Goal: Task Accomplishment & Management: Manage account settings

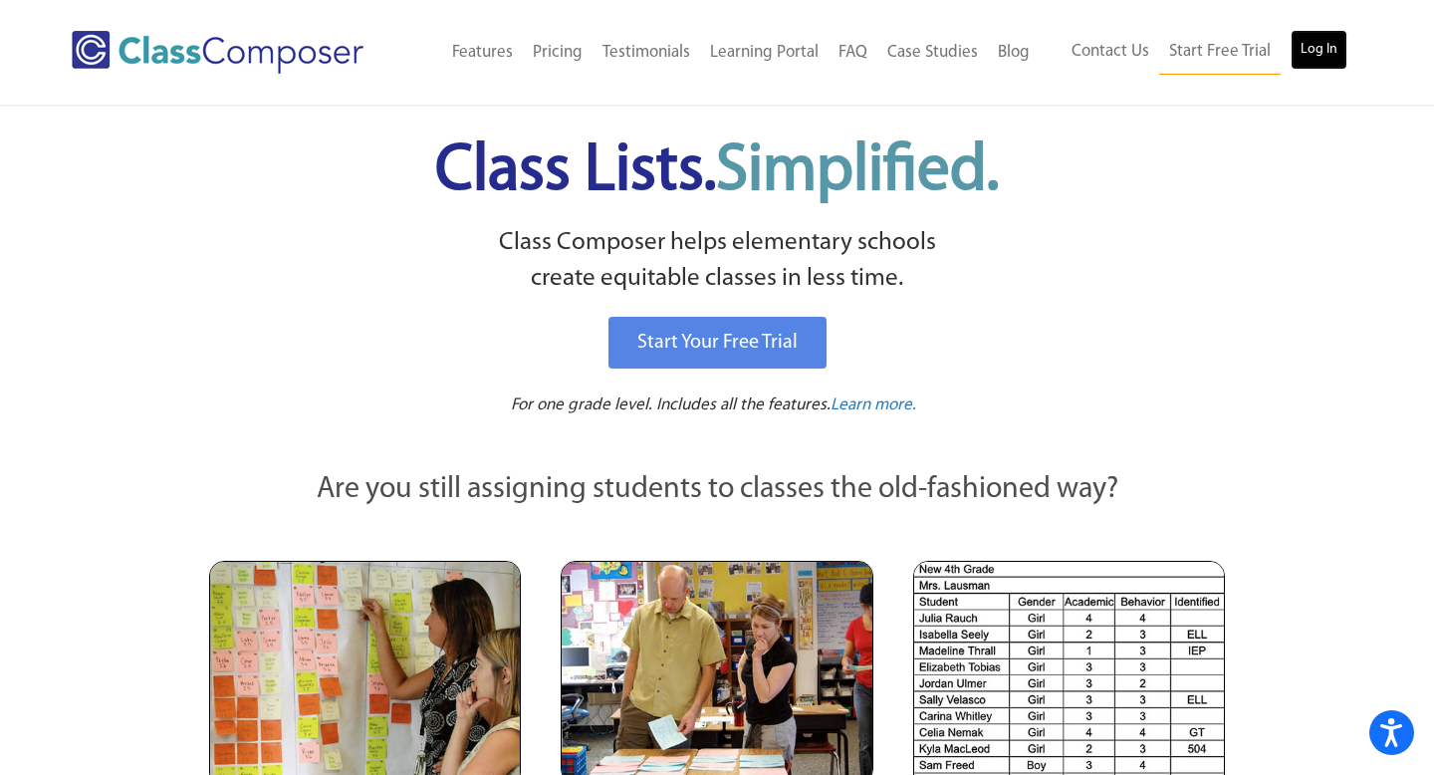
click at [1306, 56] on link "Log In" at bounding box center [1318, 50] width 57 height 40
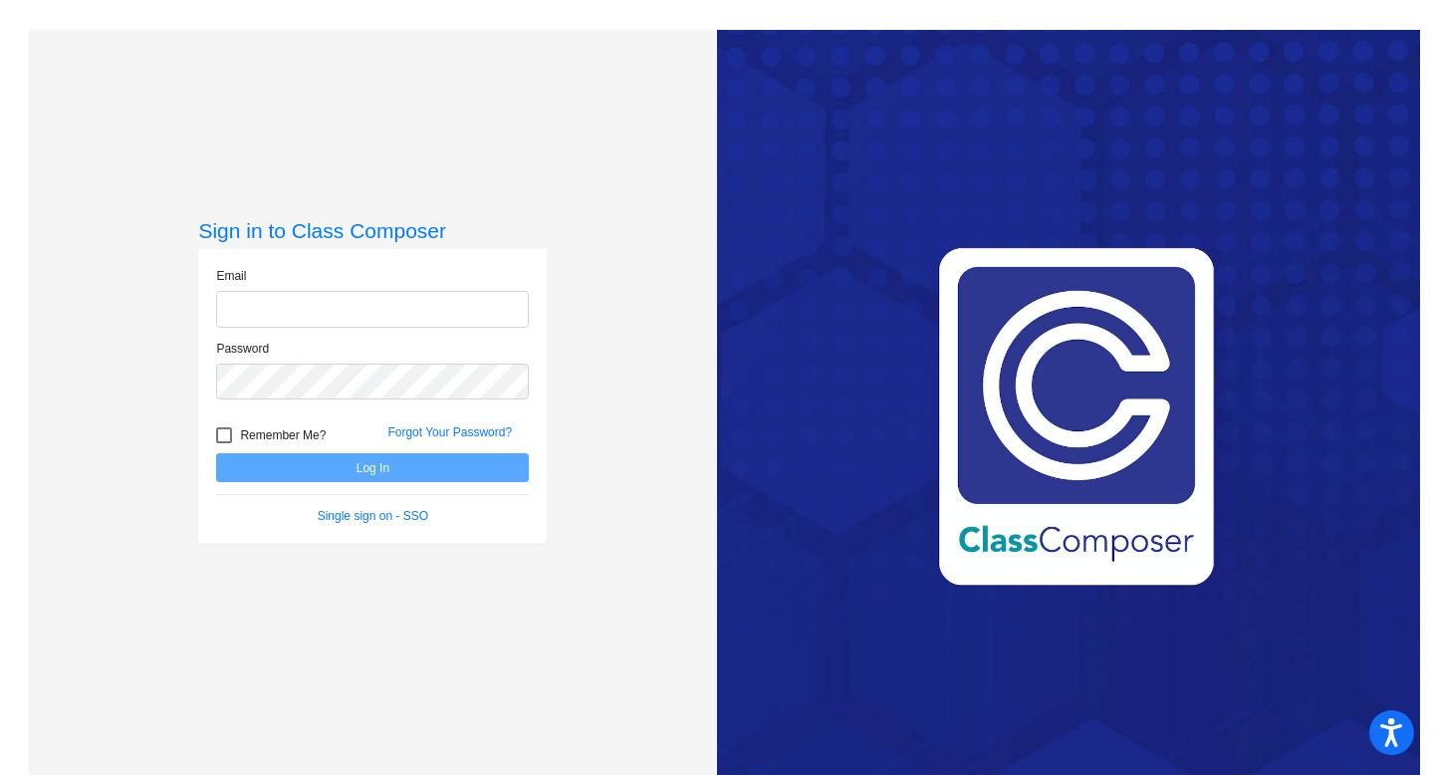
type input "[EMAIL_ADDRESS][DOMAIN_NAME]"
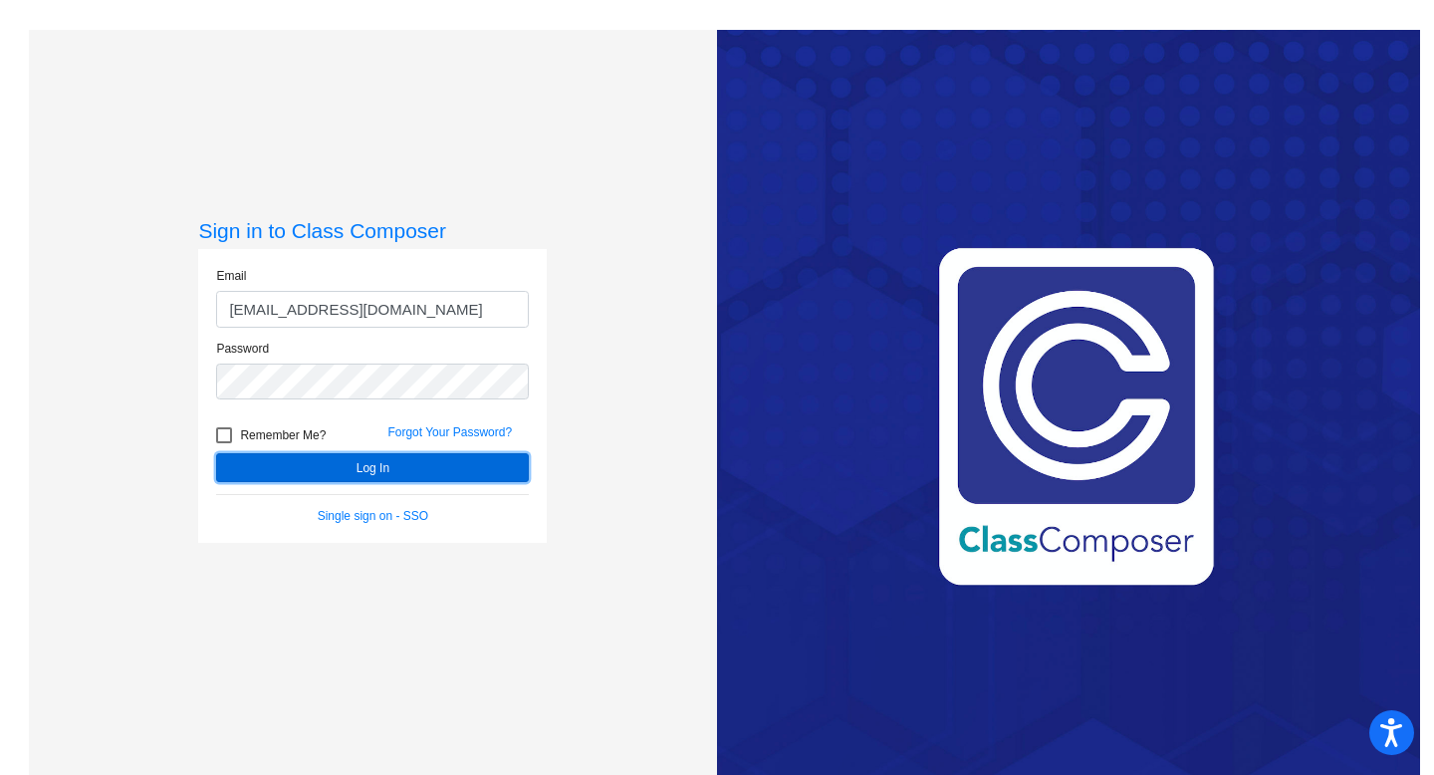
click at [357, 466] on button "Log In" at bounding box center [372, 467] width 313 height 29
click at [473, 473] on button "Log In" at bounding box center [372, 467] width 313 height 29
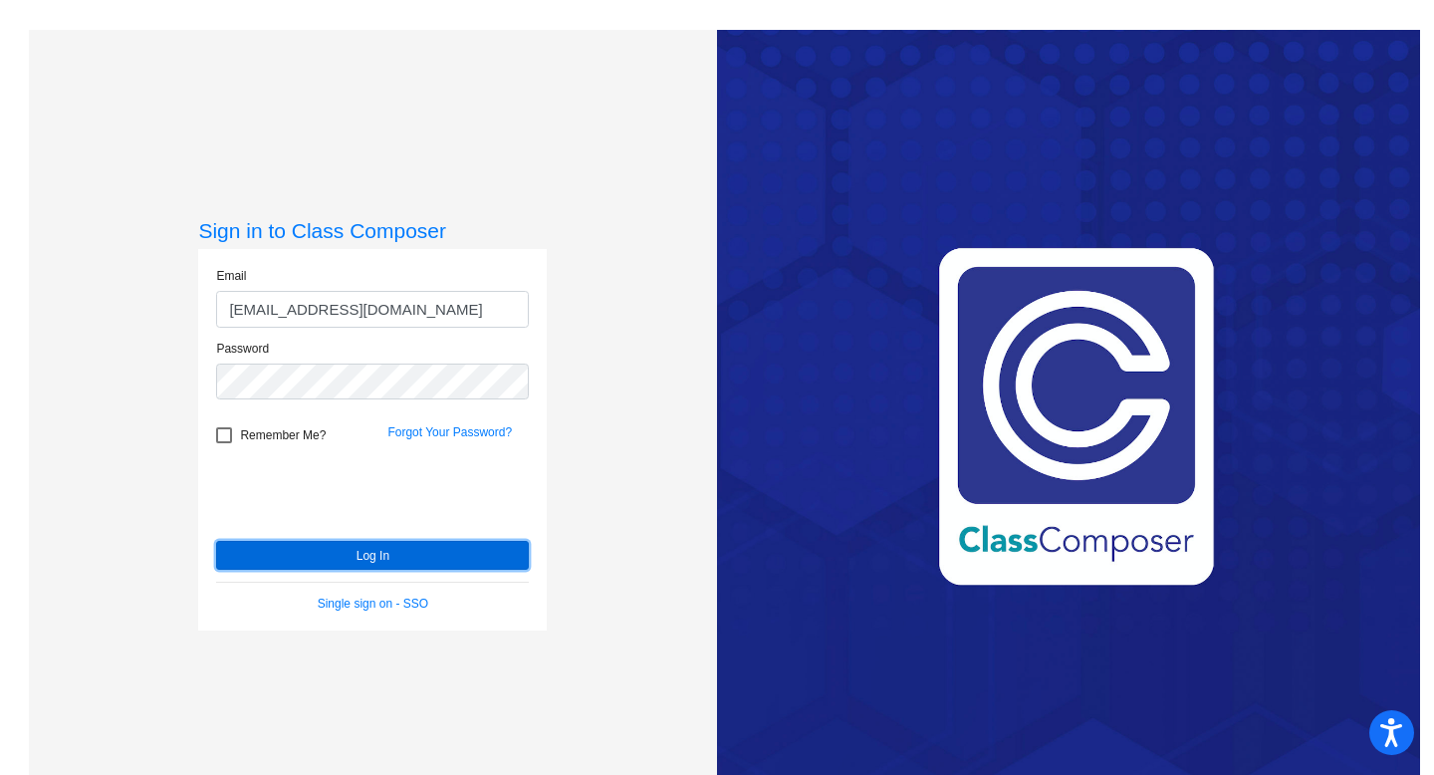
click at [273, 556] on button "Log In" at bounding box center [372, 555] width 313 height 29
